Goal: Task Accomplishment & Management: Use online tool/utility

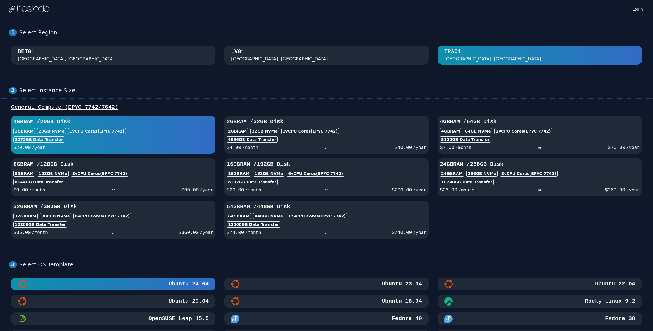
click at [158, 57] on div "DET01 Detroit, MI" at bounding box center [113, 55] width 191 height 15
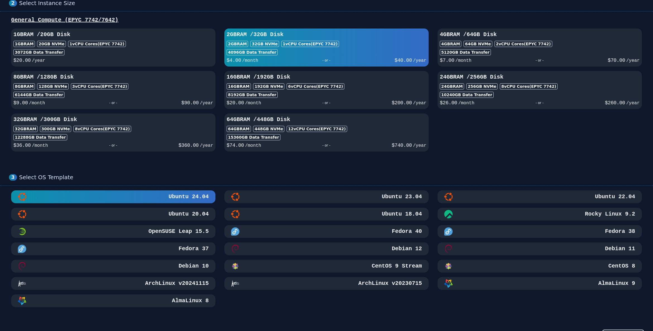
scroll to position [110, 0]
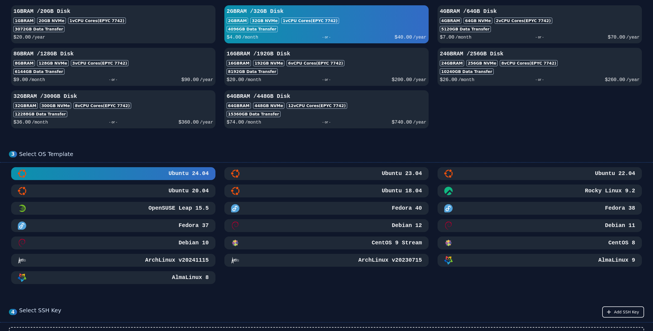
click at [577, 245] on div "CentOS 8" at bounding box center [539, 242] width 191 height 8
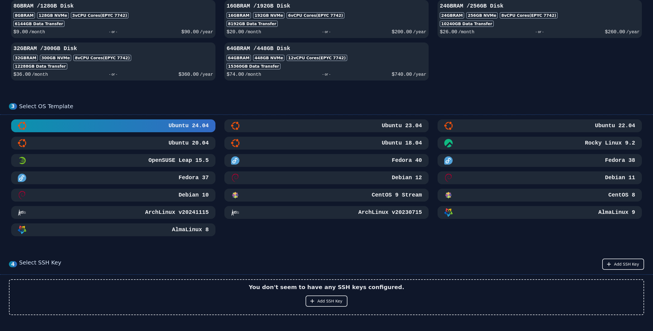
scroll to position [159, 0]
